Goal: Check status: Check status

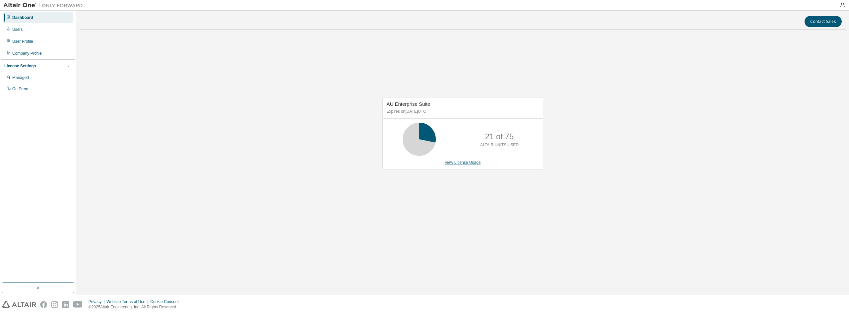
click at [462, 163] on link "View License Usage" at bounding box center [463, 162] width 36 height 5
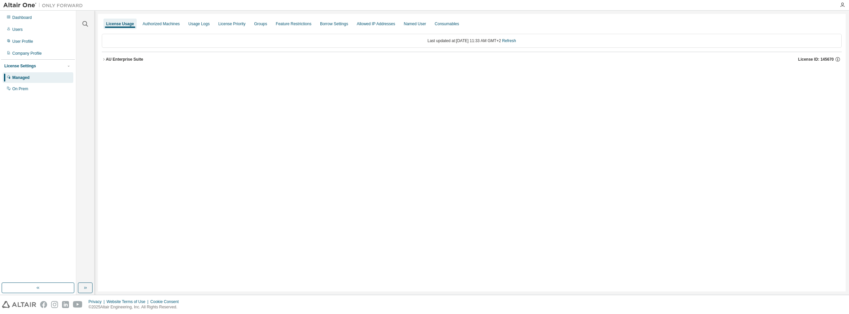
click at [105, 58] on icon "button" at bounding box center [104, 59] width 4 height 4
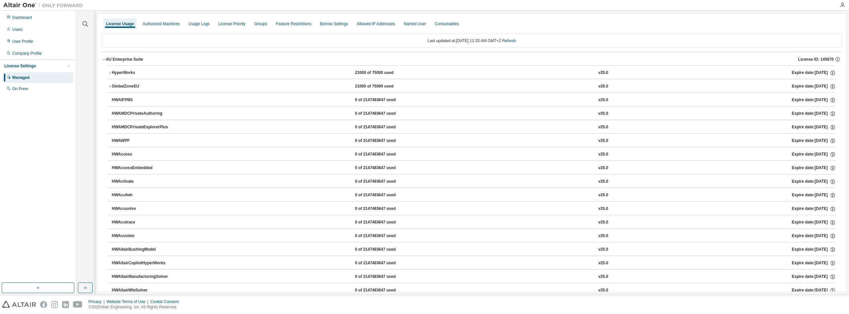
click at [112, 74] on div "HyperWorks" at bounding box center [142, 73] width 60 height 6
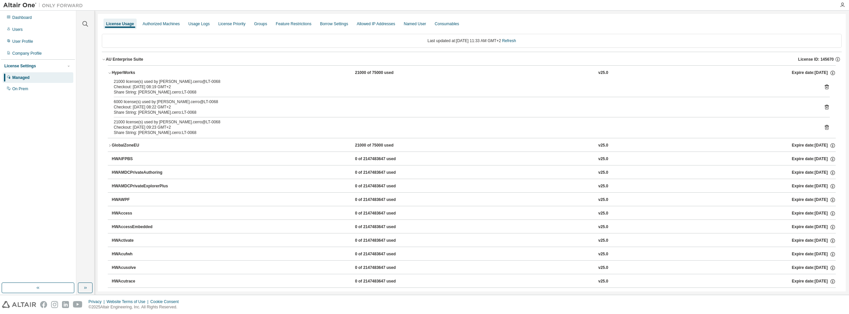
click at [117, 72] on div "HyperWorks" at bounding box center [142, 73] width 60 height 6
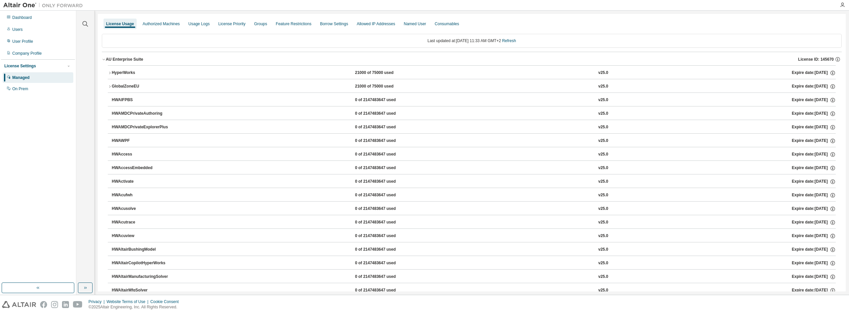
click at [123, 83] on button "GlobalZoneEU 21000 of 75000 used v25.0 Expire date: [DATE]" at bounding box center [472, 86] width 728 height 15
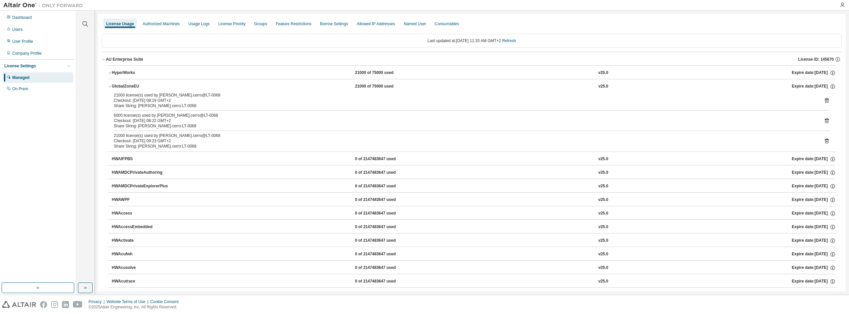
click at [121, 85] on div "GlobalZoneEU" at bounding box center [142, 87] width 60 height 6
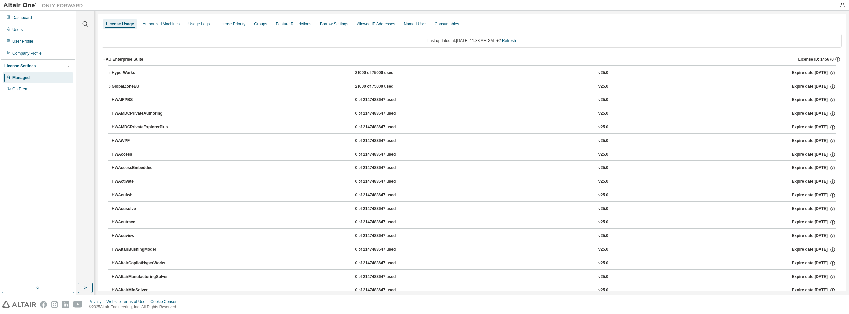
click at [110, 73] on icon "button" at bounding box center [109, 73] width 1 height 2
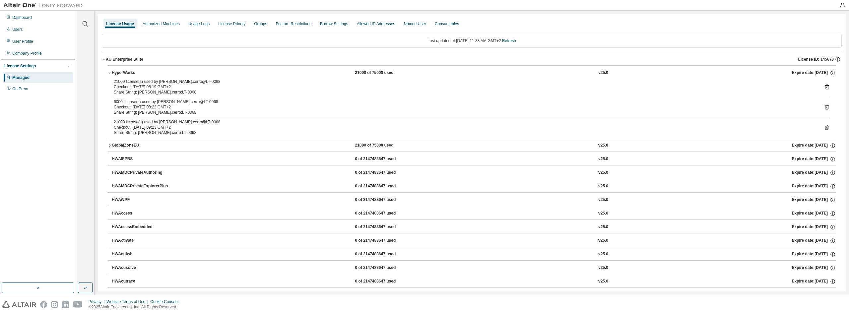
click at [110, 72] on icon "button" at bounding box center [110, 73] width 4 height 4
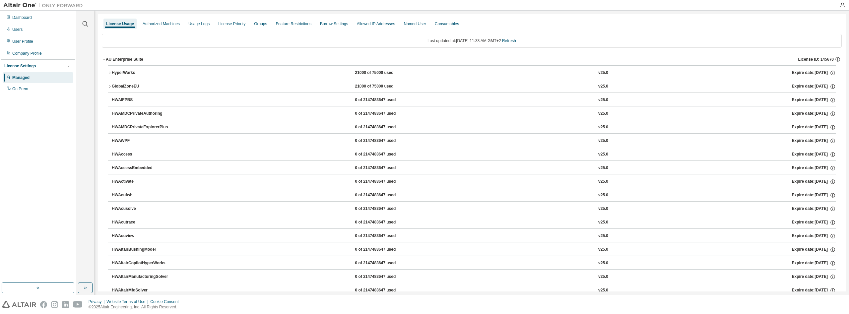
click at [119, 85] on div "GlobalZoneEU" at bounding box center [142, 87] width 60 height 6
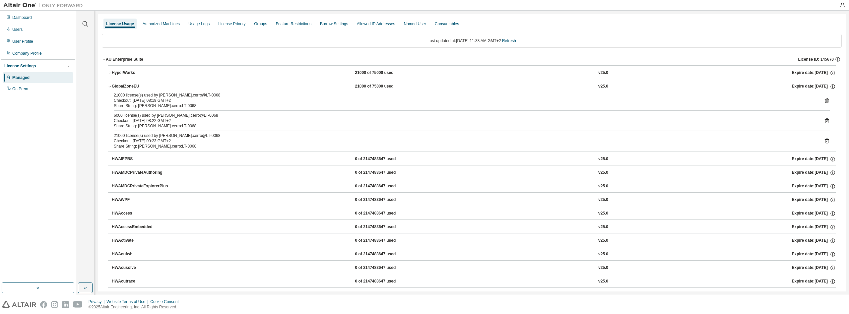
drag, startPoint x: 120, startPoint y: 84, endPoint x: 121, endPoint y: 87, distance: 3.8
click at [121, 87] on div "GlobalZoneEU" at bounding box center [142, 87] width 60 height 6
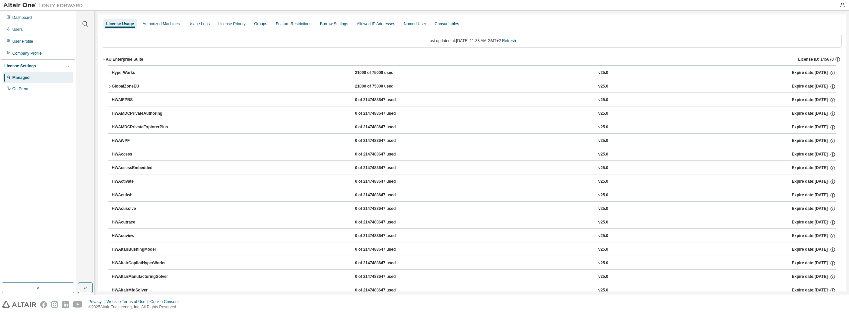
click at [112, 84] on div "GlobalZoneEU" at bounding box center [142, 87] width 60 height 6
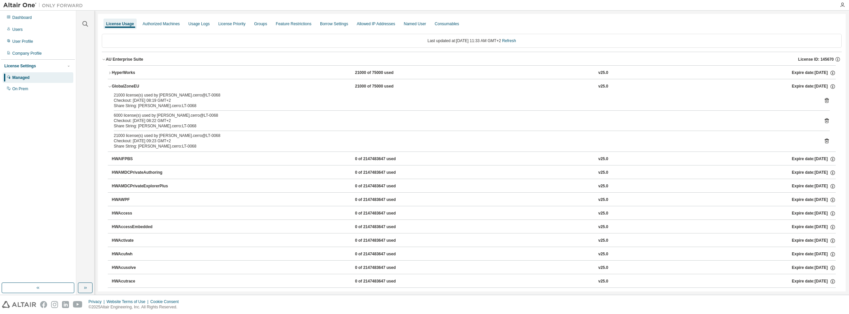
click at [112, 84] on div "GlobalZoneEU" at bounding box center [142, 87] width 60 height 6
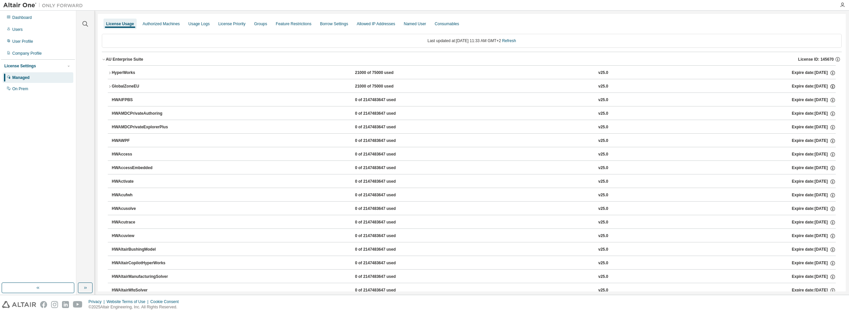
click at [832, 86] on icon "button" at bounding box center [833, 87] width 6 height 6
click at [514, 43] on link "Refresh" at bounding box center [509, 40] width 14 height 5
